Goal: Information Seeking & Learning: Compare options

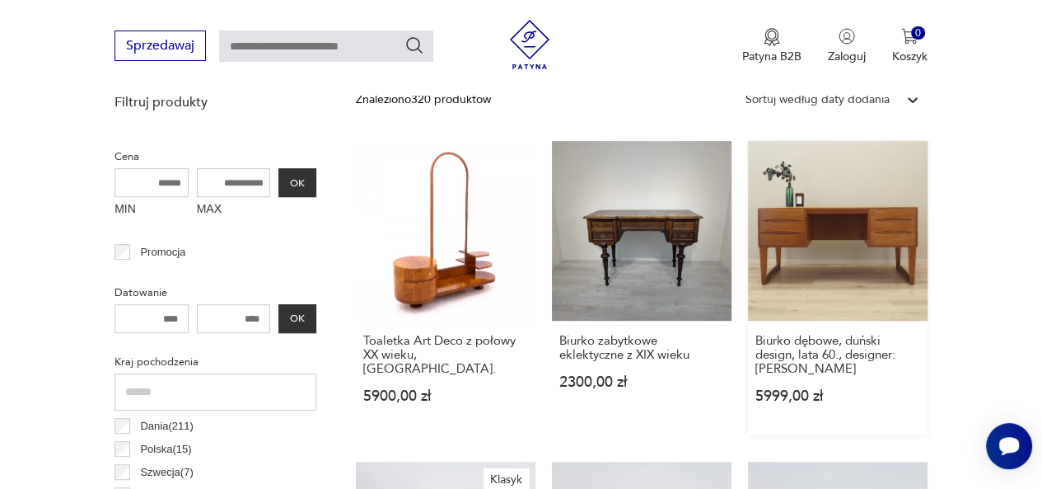
click at [842, 258] on link "Biurko dębowe, duński design, lata 60., designer: [PERSON_NAME] 5999,00 zł" at bounding box center [838, 288] width 180 height 294
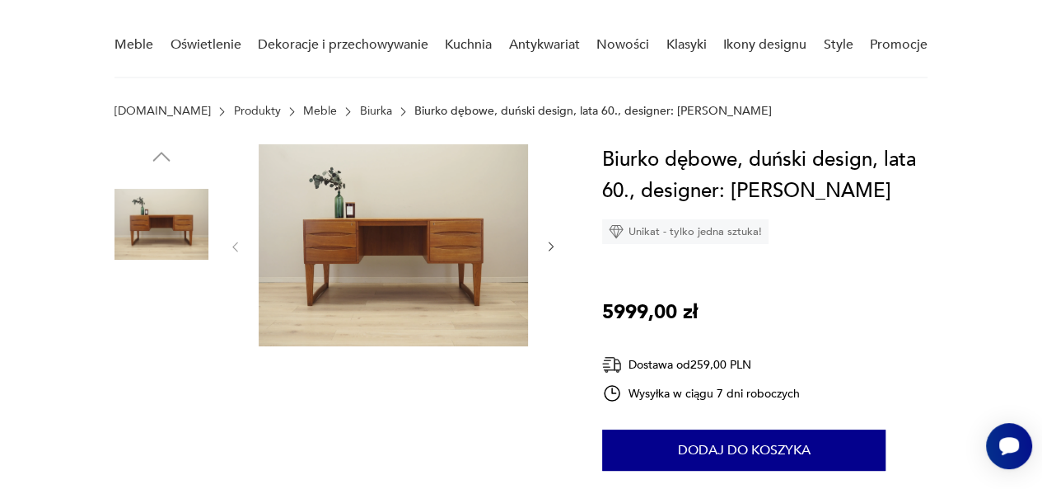
scroll to position [121, 0]
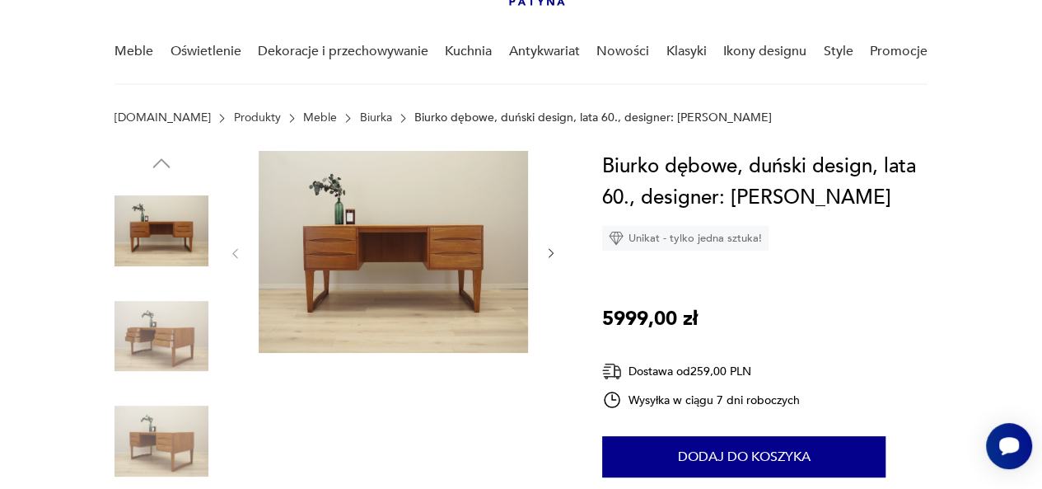
click at [316, 258] on img at bounding box center [393, 252] width 269 height 202
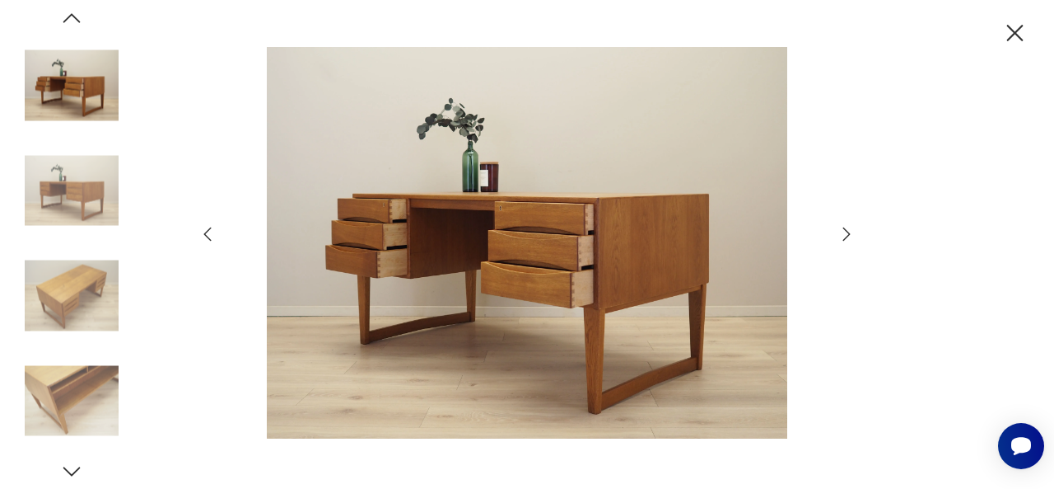
click at [1018, 40] on icon "button" at bounding box center [1015, 33] width 29 height 29
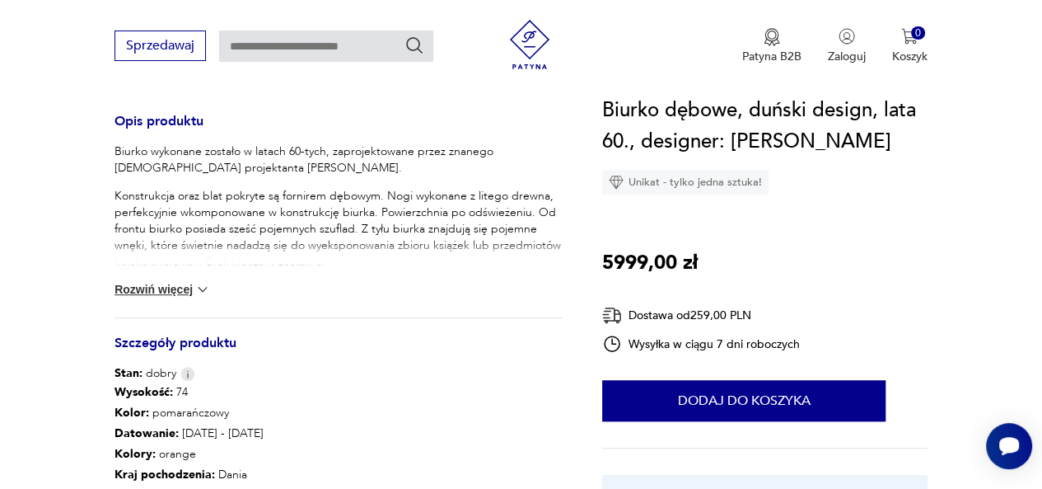
scroll to position [667, 0]
click at [203, 285] on img at bounding box center [202, 288] width 16 height 16
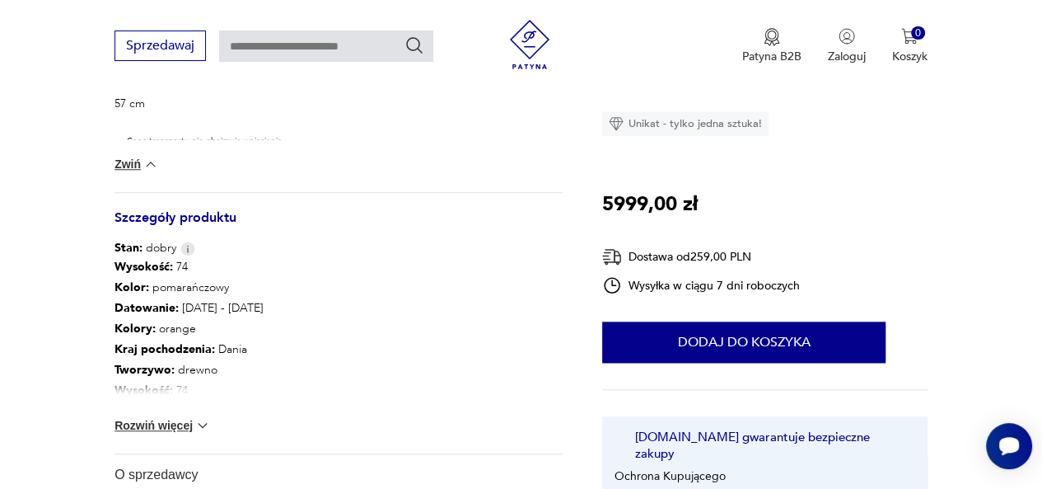
scroll to position [1127, 0]
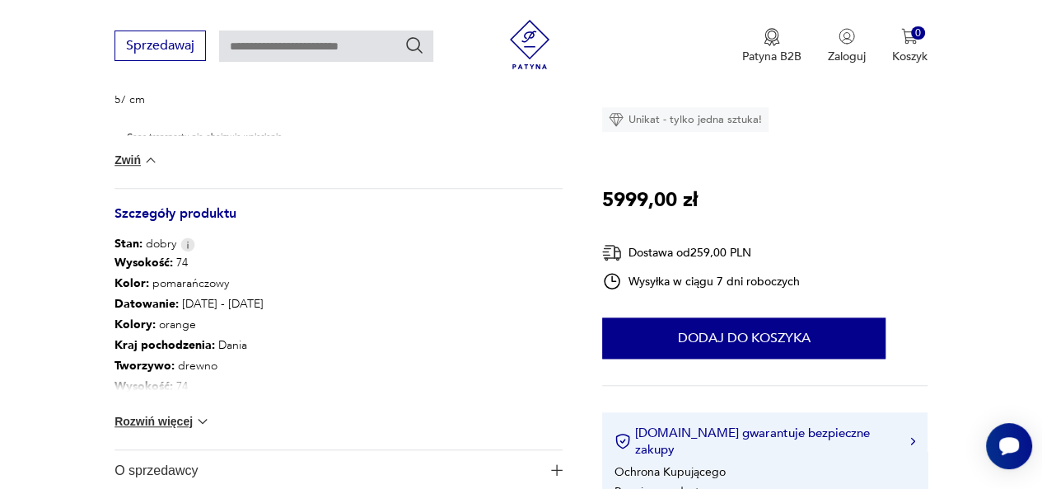
click at [185, 243] on img at bounding box center [187, 244] width 15 height 14
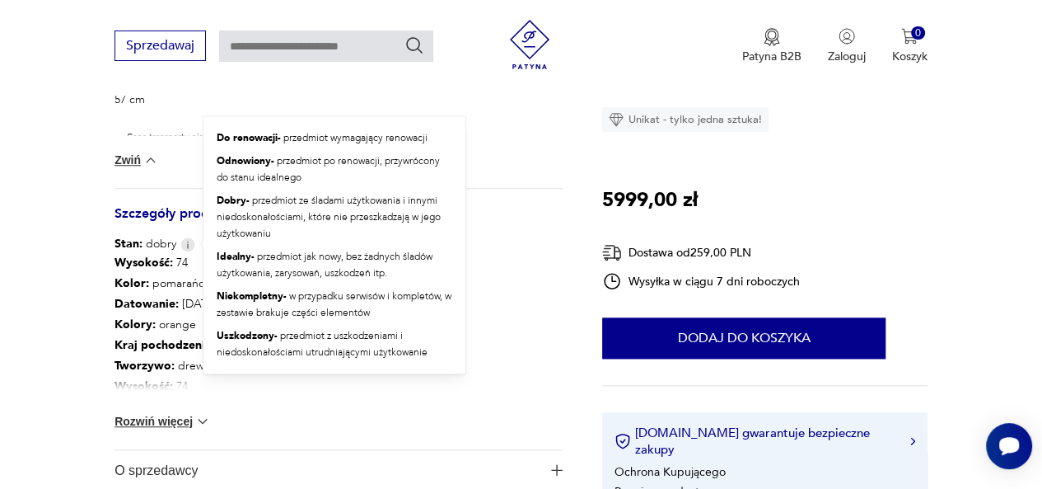
click at [350, 418] on div "Wysokość : 74 Kolor: pomarańczowy Datowanie : [DATE] - [DATE] Kolory : orange K…" at bounding box center [339, 350] width 448 height 197
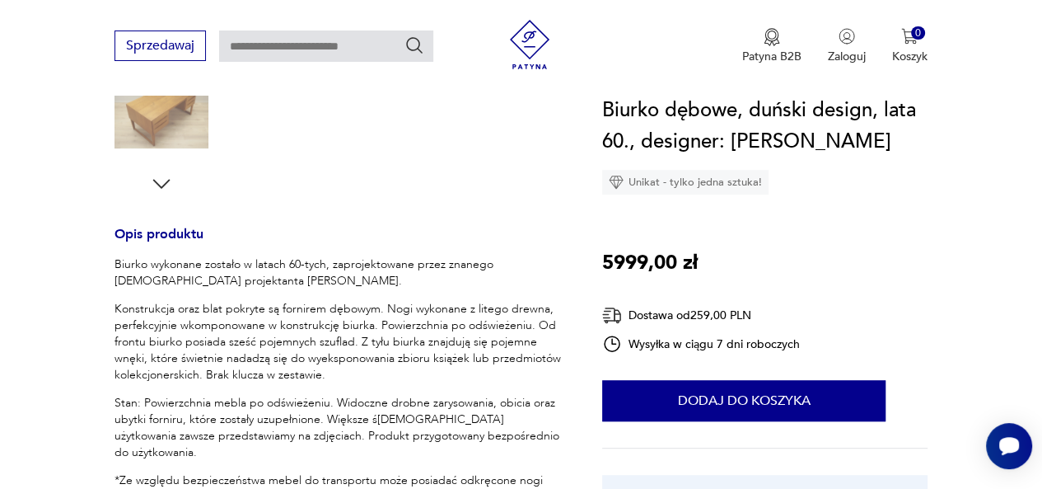
scroll to position [552, 0]
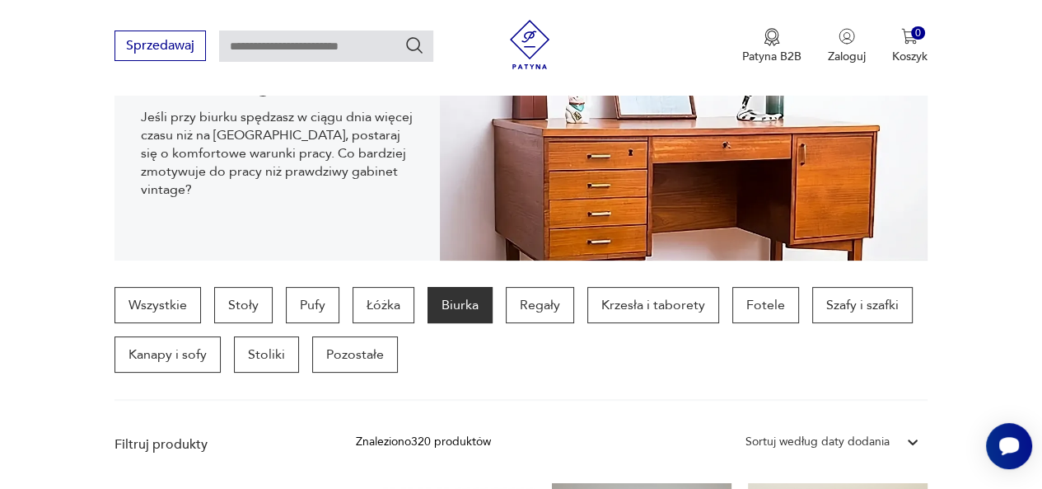
scroll to position [264, 0]
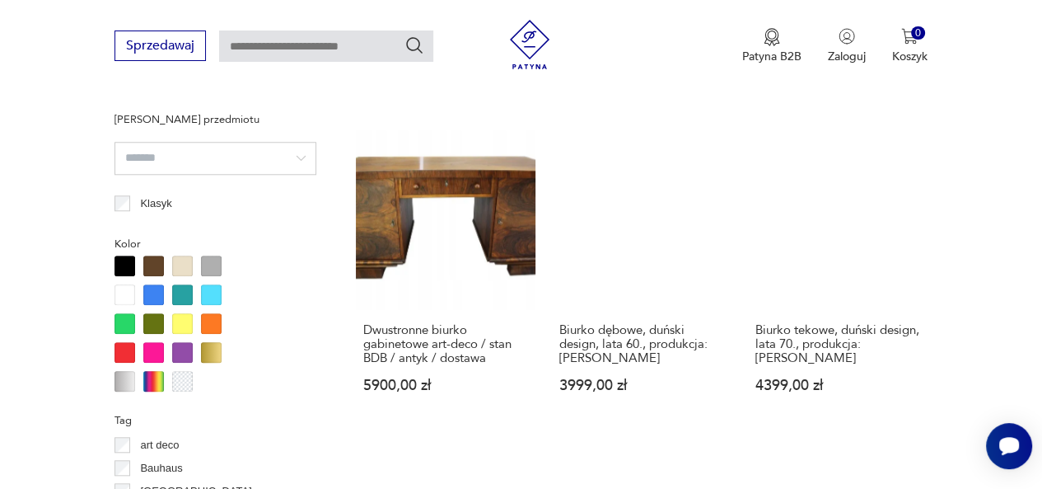
scroll to position [1288, 0]
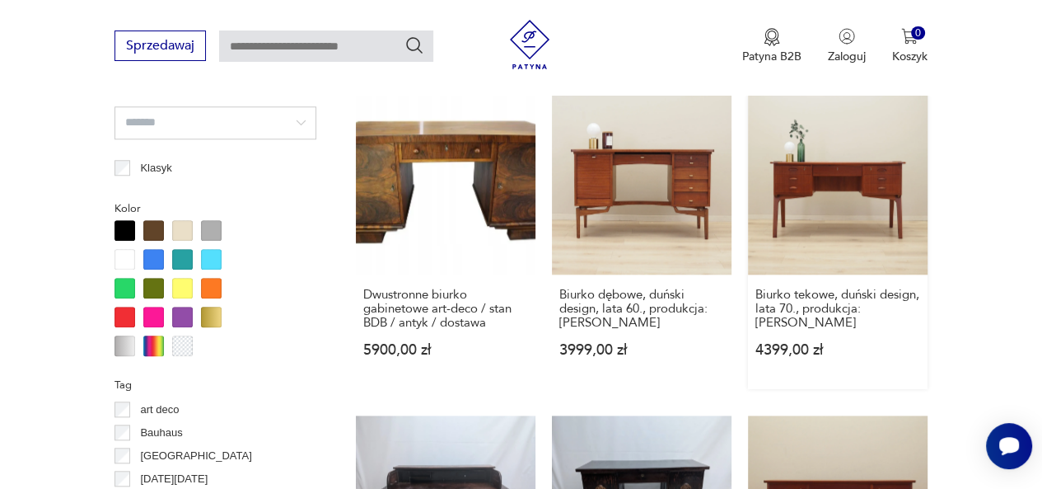
click at [880, 192] on link "Biurko tekowe, duński design, lata 70., produkcja: [PERSON_NAME] 4399,00 zł" at bounding box center [838, 242] width 180 height 294
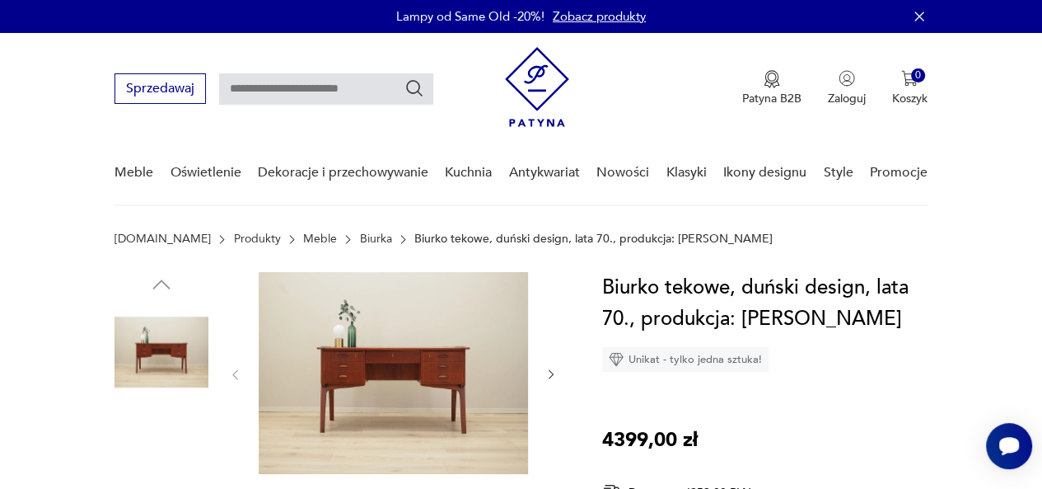
click at [354, 370] on img at bounding box center [393, 373] width 269 height 202
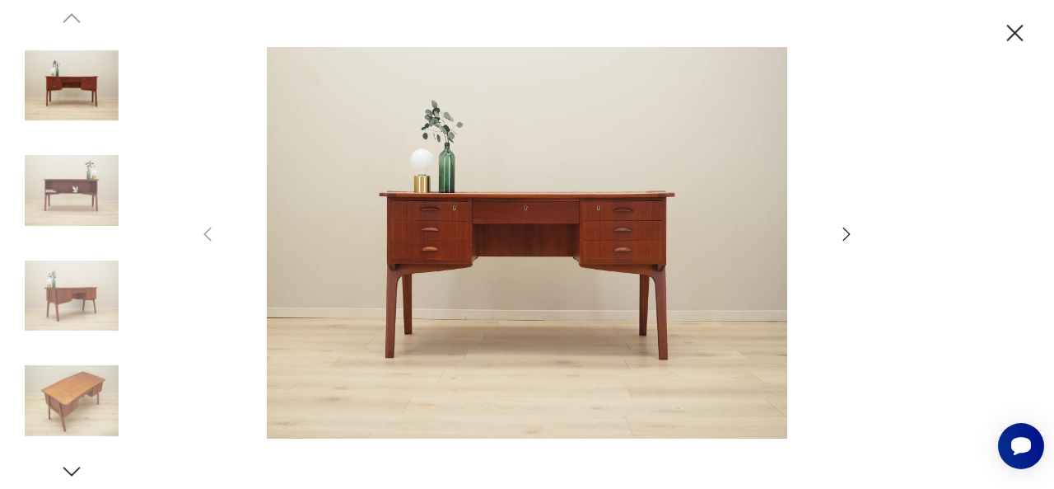
click at [547, 249] on img at bounding box center [527, 242] width 587 height 390
click at [577, 241] on img at bounding box center [527, 242] width 587 height 390
click at [841, 255] on div at bounding box center [527, 244] width 659 height 394
click at [853, 238] on icon "button" at bounding box center [847, 234] width 20 height 20
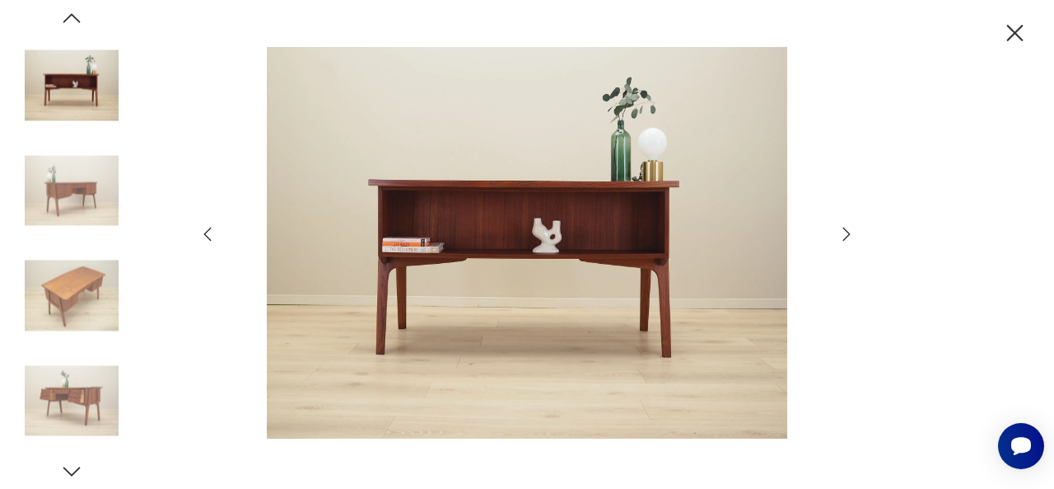
click at [839, 237] on icon "button" at bounding box center [847, 234] width 20 height 20
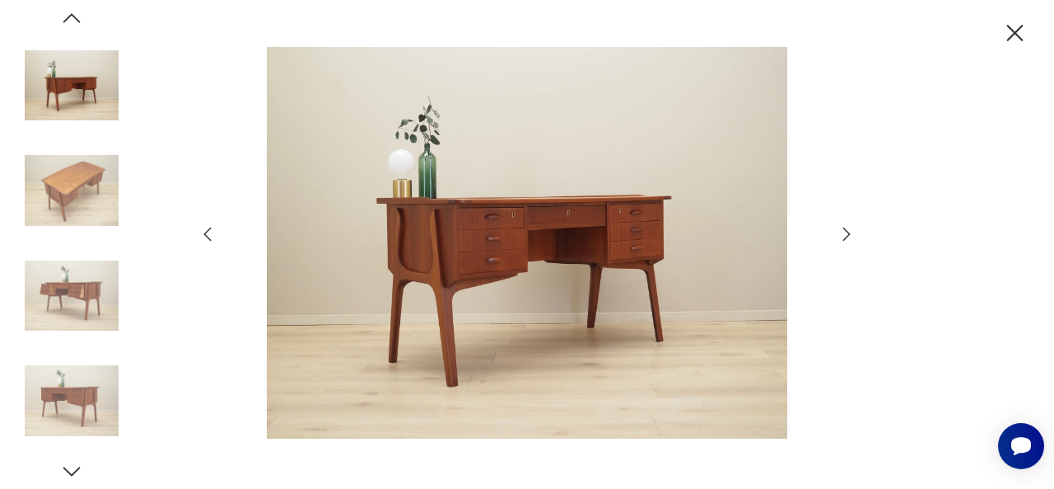
click at [66, 199] on img at bounding box center [72, 190] width 94 height 94
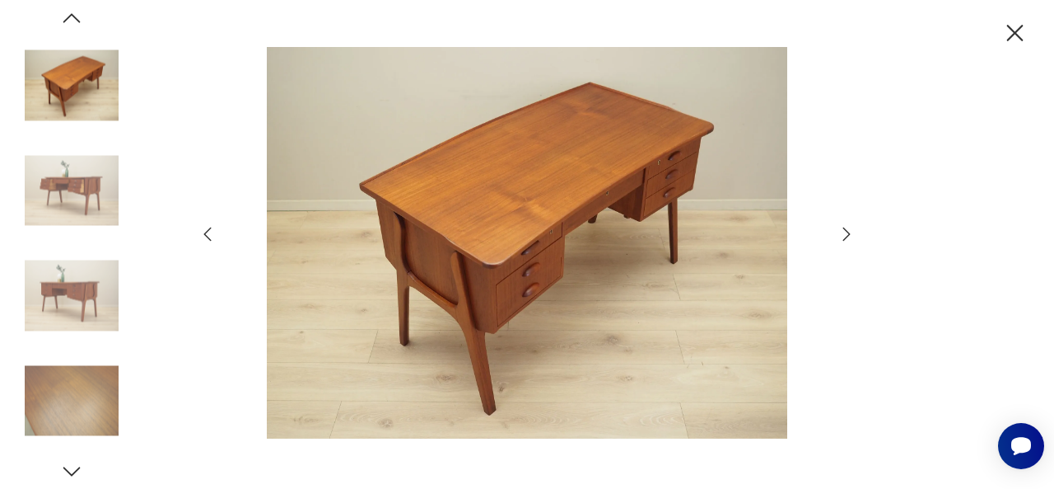
click at [86, 100] on img at bounding box center [72, 86] width 94 height 94
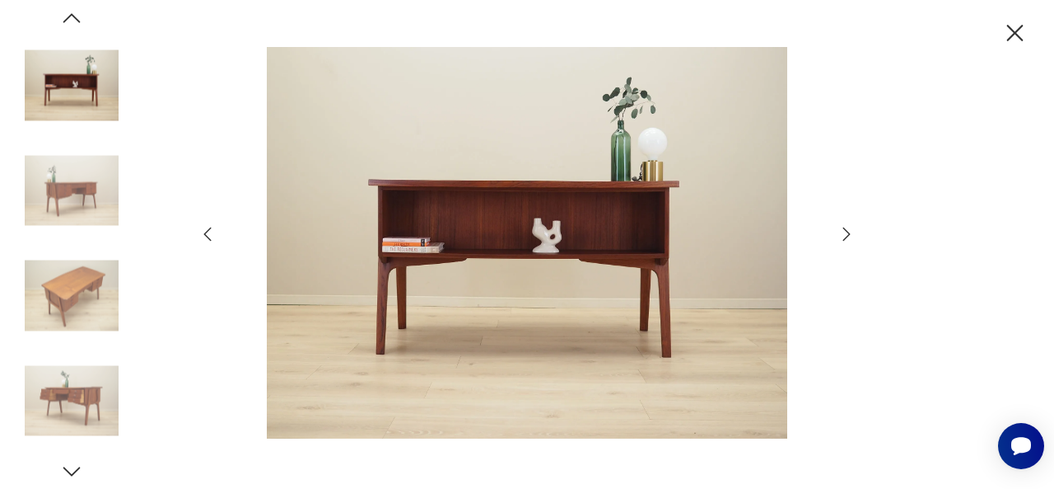
click at [91, 292] on img at bounding box center [72, 296] width 94 height 94
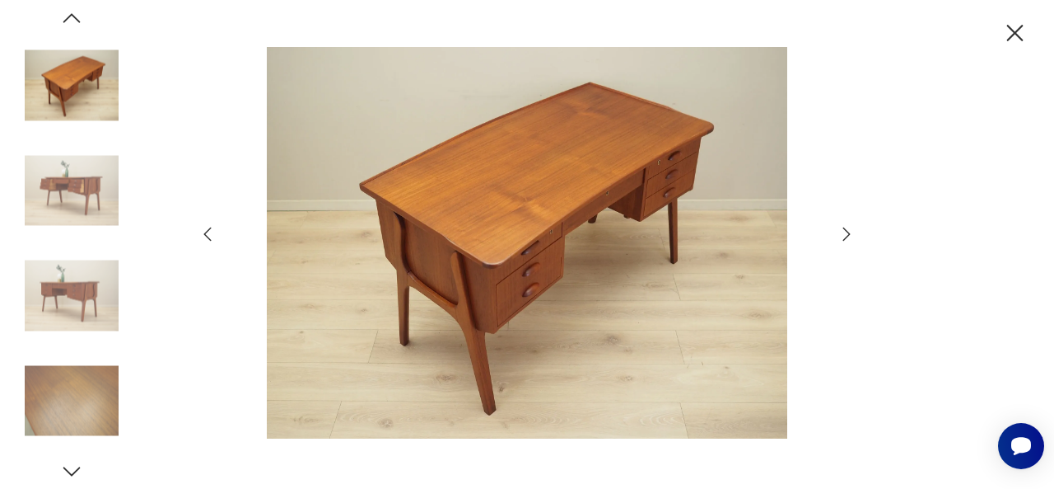
click at [87, 293] on img at bounding box center [72, 296] width 94 height 94
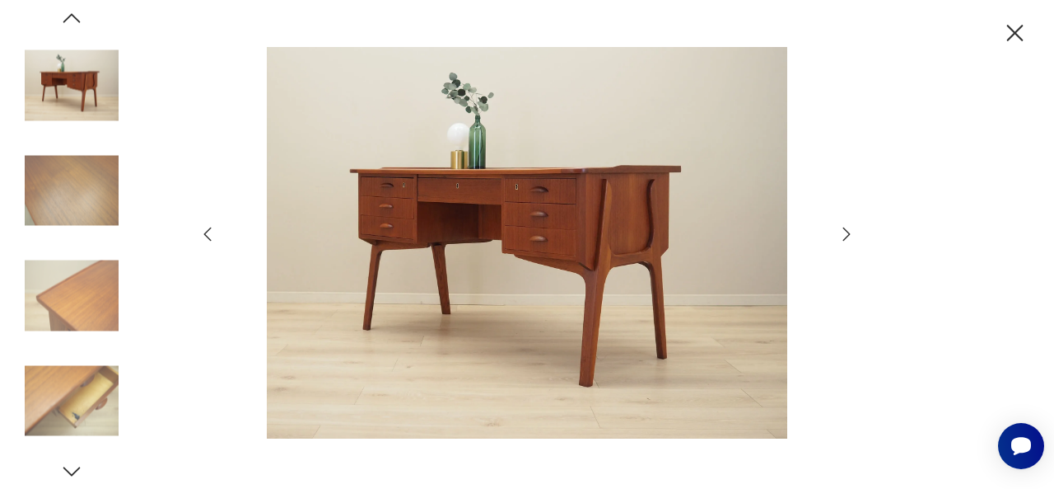
click at [577, 244] on img at bounding box center [527, 242] width 587 height 390
click at [580, 241] on img at bounding box center [527, 242] width 587 height 390
click at [79, 400] on img at bounding box center [72, 400] width 94 height 94
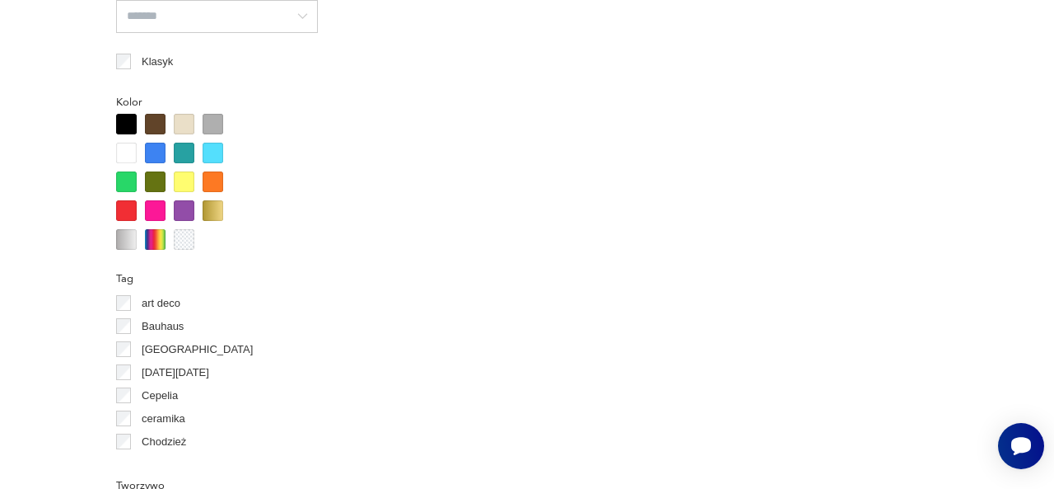
scroll to position [1343, 0]
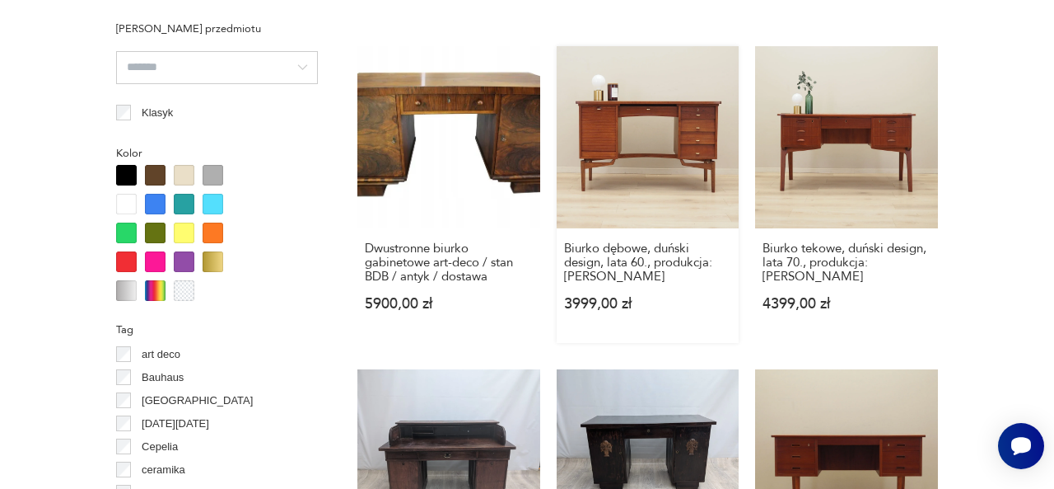
click at [620, 136] on link "Biurko dębowe, duński design, lata 60., produkcja: [PERSON_NAME] 3999,00 zł" at bounding box center [648, 194] width 183 height 297
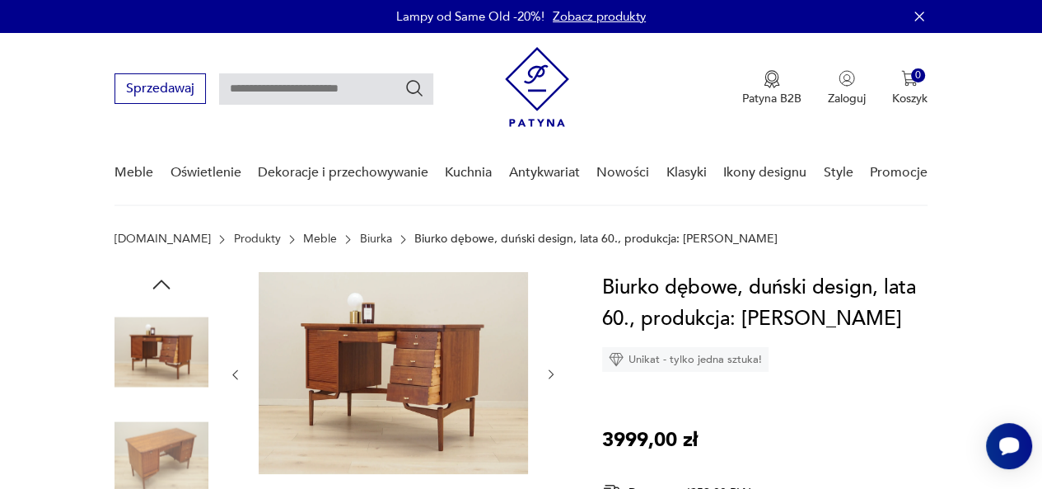
click at [433, 397] on img at bounding box center [393, 373] width 269 height 202
